Goal: Ask a question

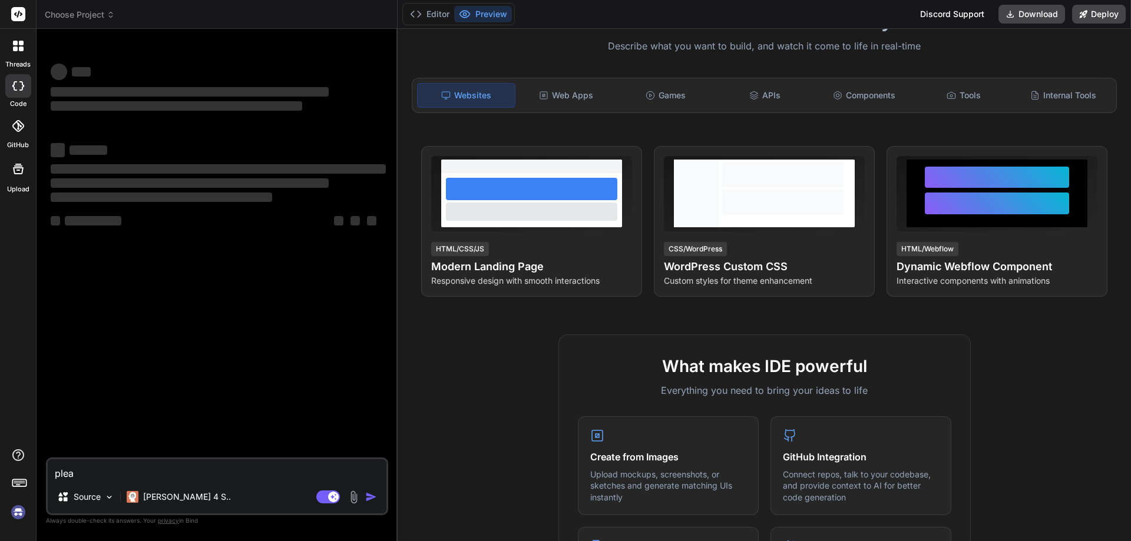
scroll to position [295, 0]
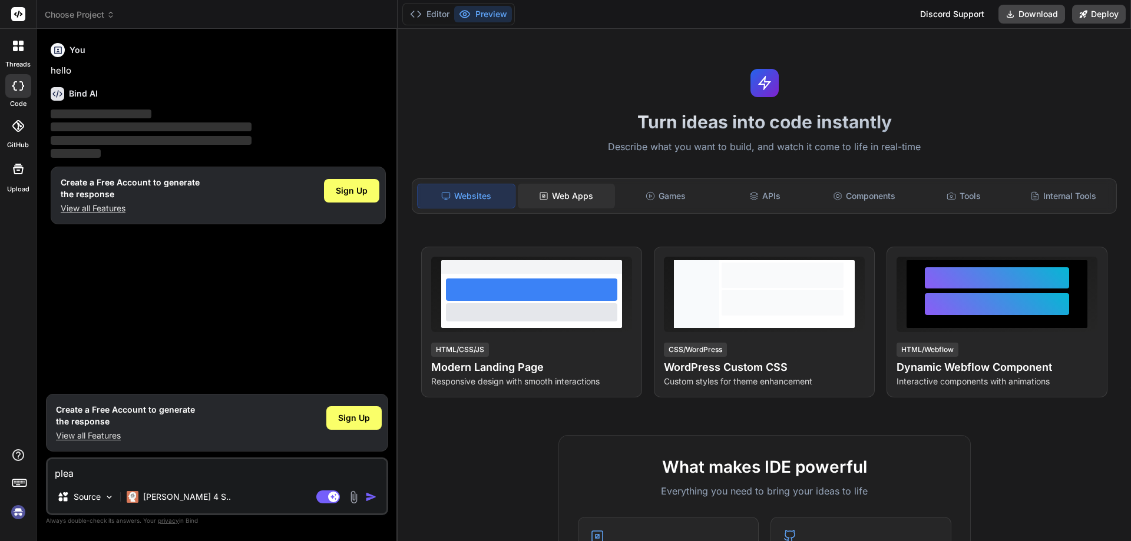
click at [564, 189] on div "Web Apps" at bounding box center [566, 196] width 97 height 25
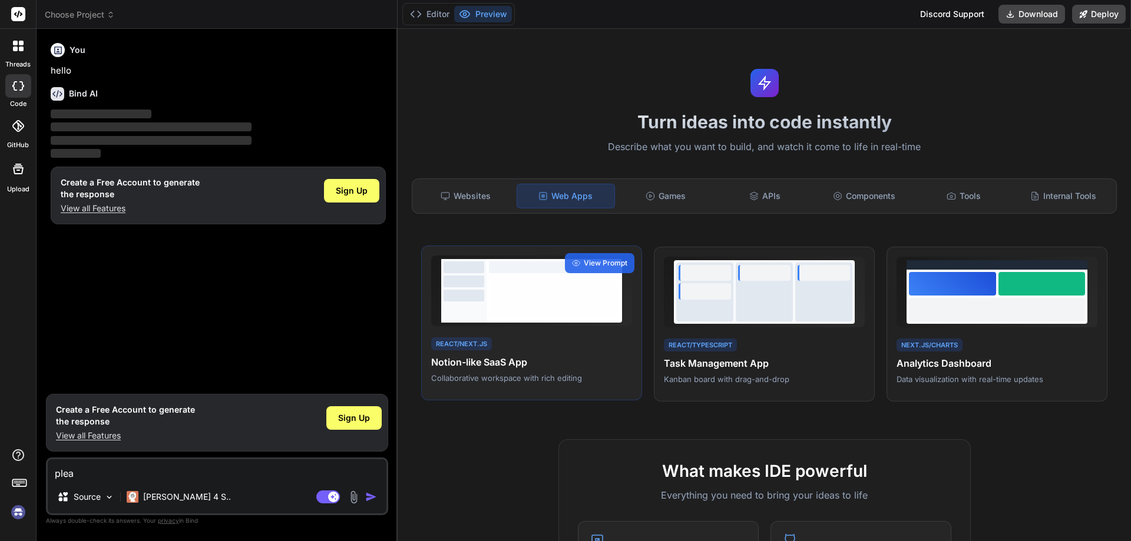
click at [541, 306] on div at bounding box center [554, 296] width 131 height 41
click at [24, 57] on div at bounding box center [18, 46] width 25 height 25
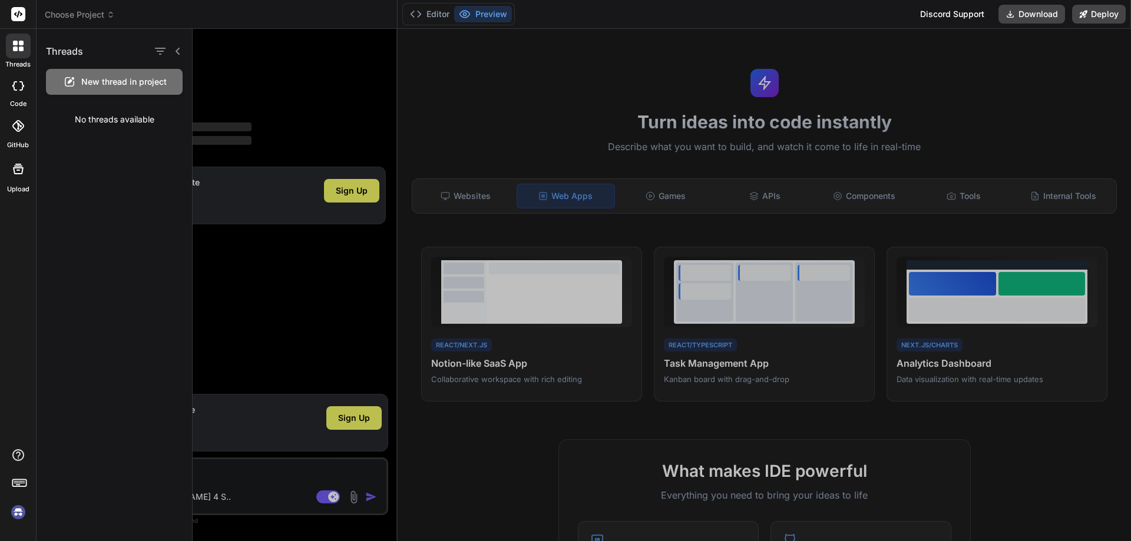
click at [24, 57] on div at bounding box center [18, 46] width 25 height 25
click at [19, 51] on icon at bounding box center [21, 49] width 5 height 5
click at [170, 54] on div at bounding box center [167, 51] width 31 height 16
click at [159, 52] on icon "button" at bounding box center [160, 51] width 14 height 14
click at [273, 71] on div at bounding box center [662, 285] width 938 height 513
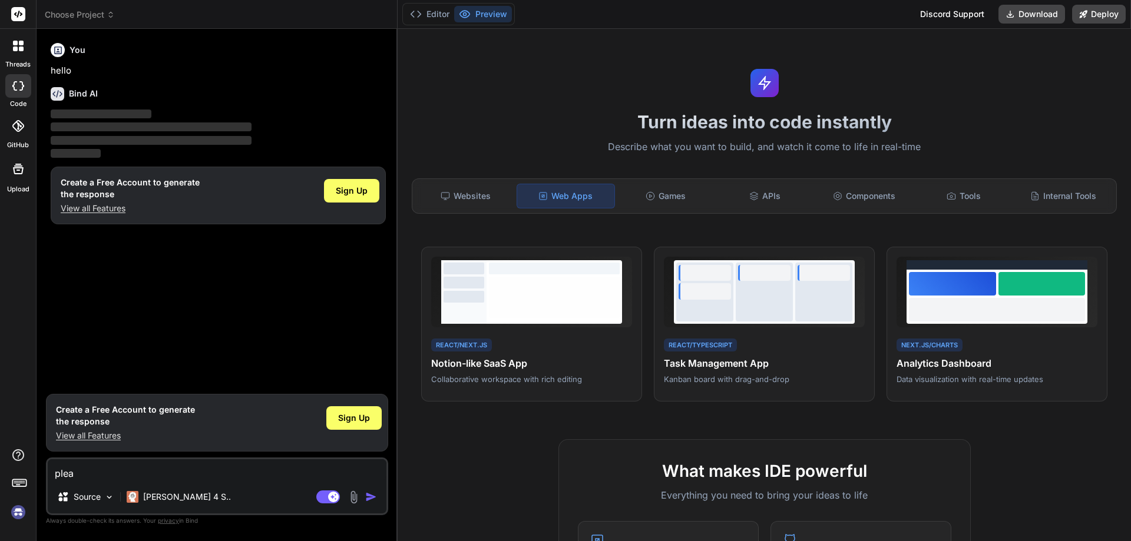
click at [120, 470] on textarea "plea" at bounding box center [217, 470] width 339 height 21
drag, startPoint x: 120, startPoint y: 470, endPoint x: 12, endPoint y: 472, distance: 107.8
click at [12, 472] on div "threads code GitHub Upload Choose Project Created with Pixso. Bind AI Web Searc…" at bounding box center [565, 270] width 1131 height 541
type textarea "x"
